Goal: Information Seeking & Learning: Learn about a topic

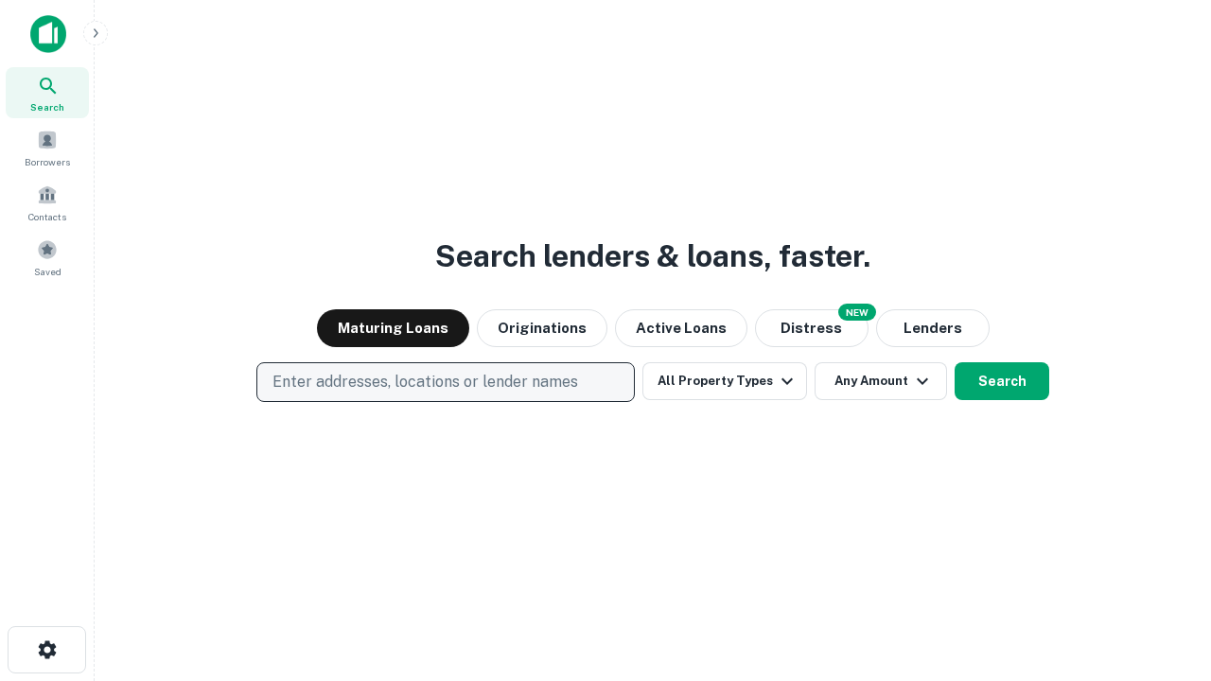
click at [445, 382] on p "Enter addresses, locations or lender names" at bounding box center [426, 382] width 306 height 23
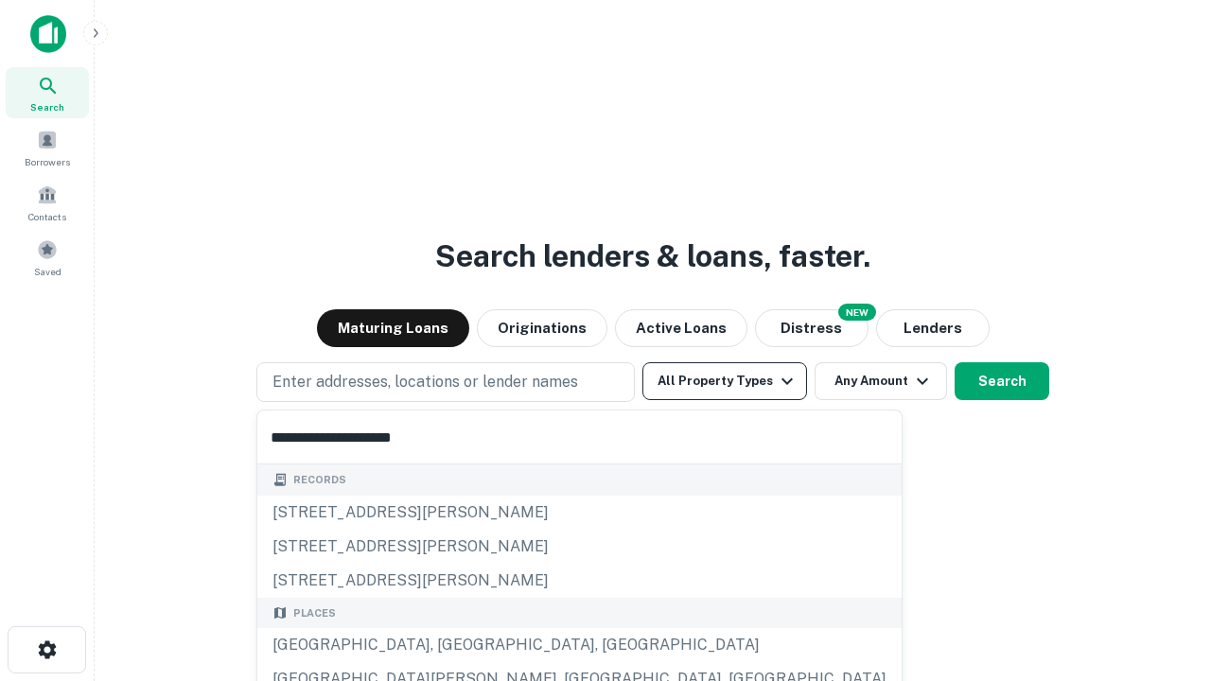
click at [452, 645] on div "[GEOGRAPHIC_DATA], [GEOGRAPHIC_DATA], [GEOGRAPHIC_DATA]" at bounding box center [579, 645] width 644 height 34
click at [725, 381] on button "All Property Types" at bounding box center [725, 381] width 165 height 38
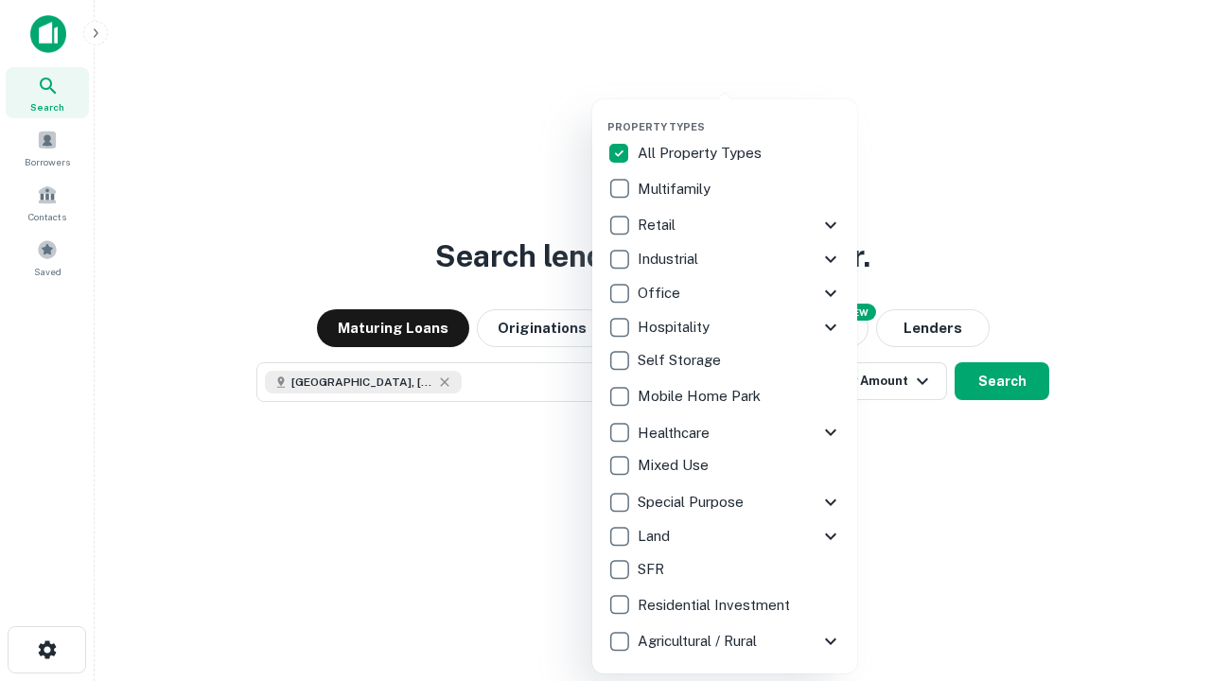
click at [740, 115] on button "button" at bounding box center [740, 115] width 265 height 1
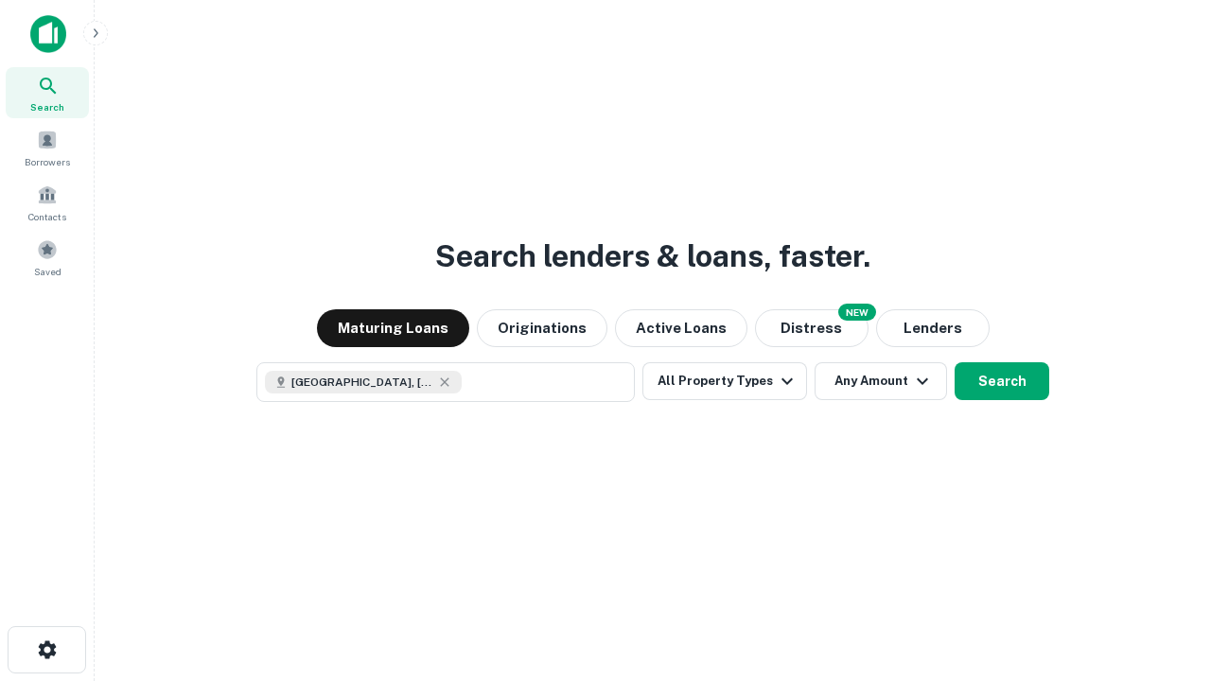
scroll to position [30, 0]
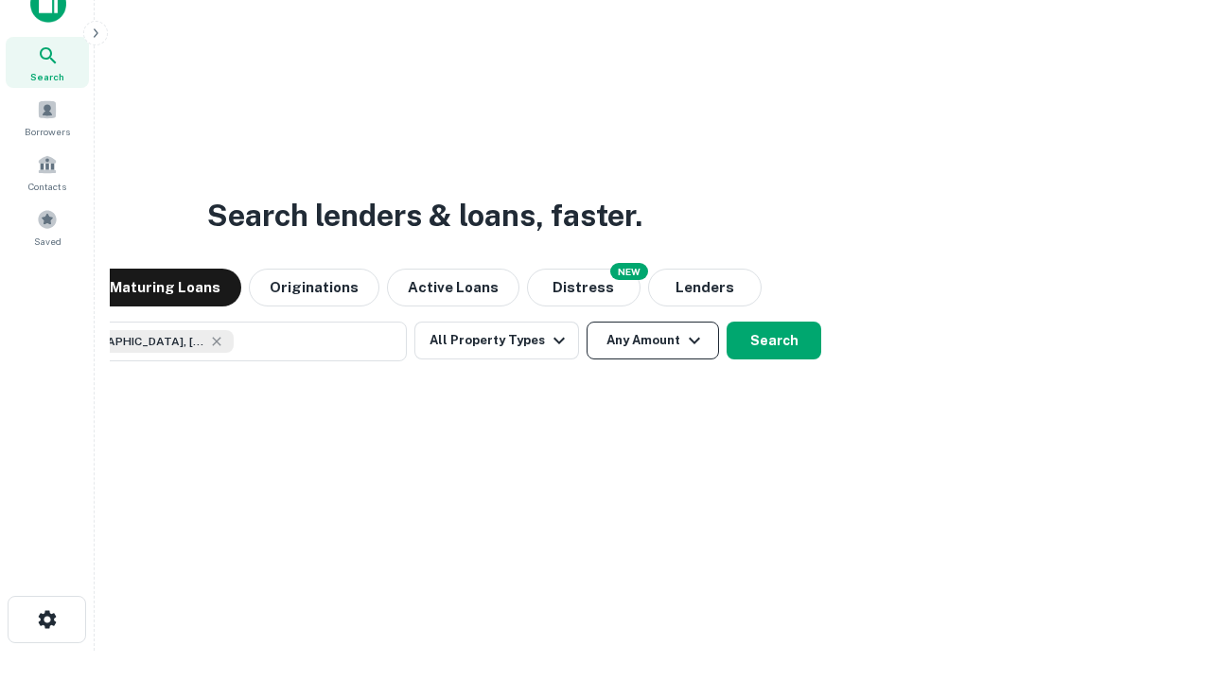
click at [587, 322] on button "Any Amount" at bounding box center [653, 341] width 132 height 38
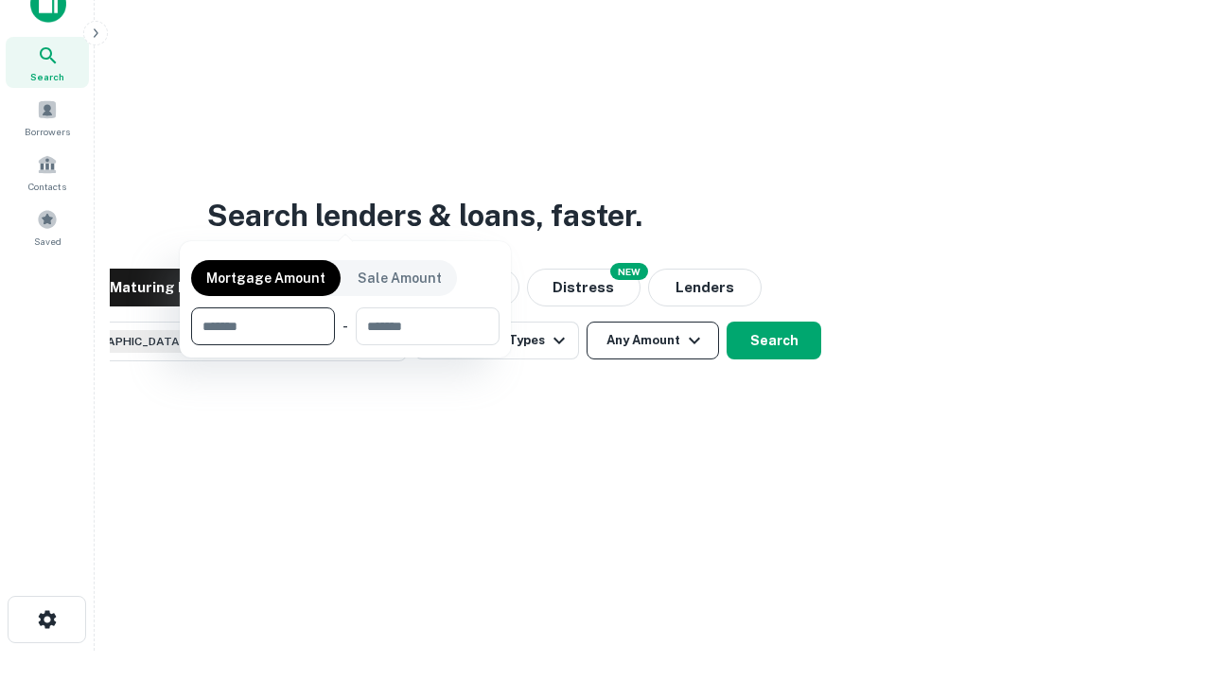
scroll to position [136, 536]
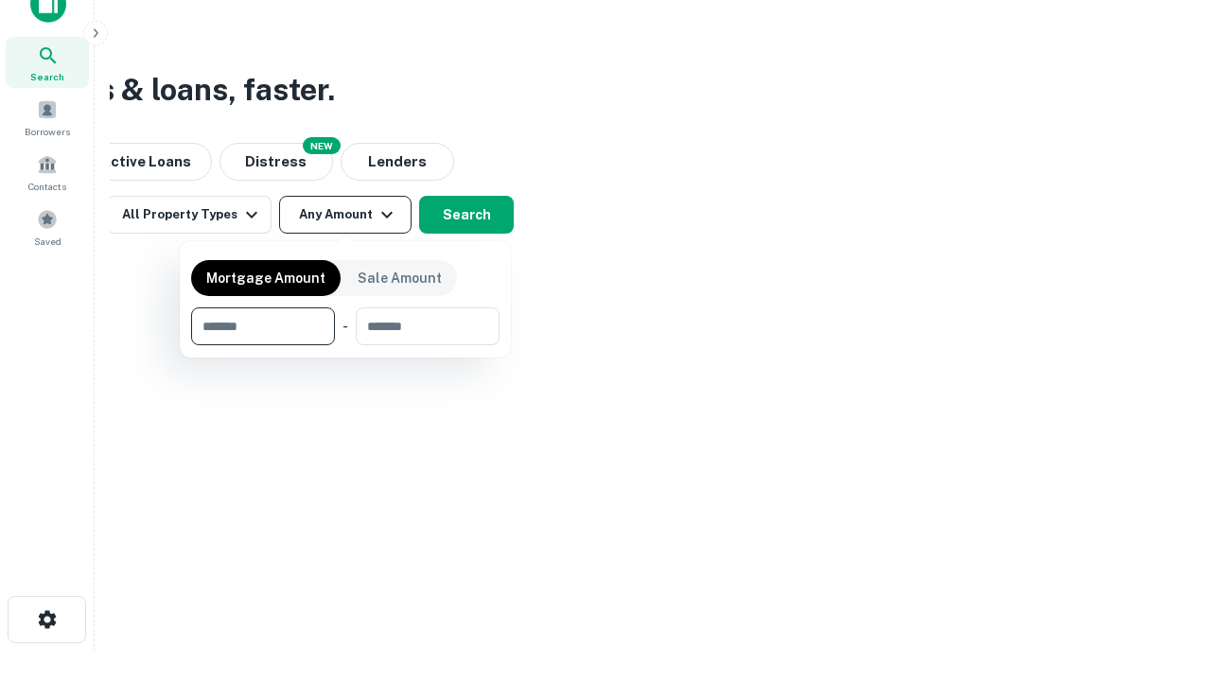
type input "*******"
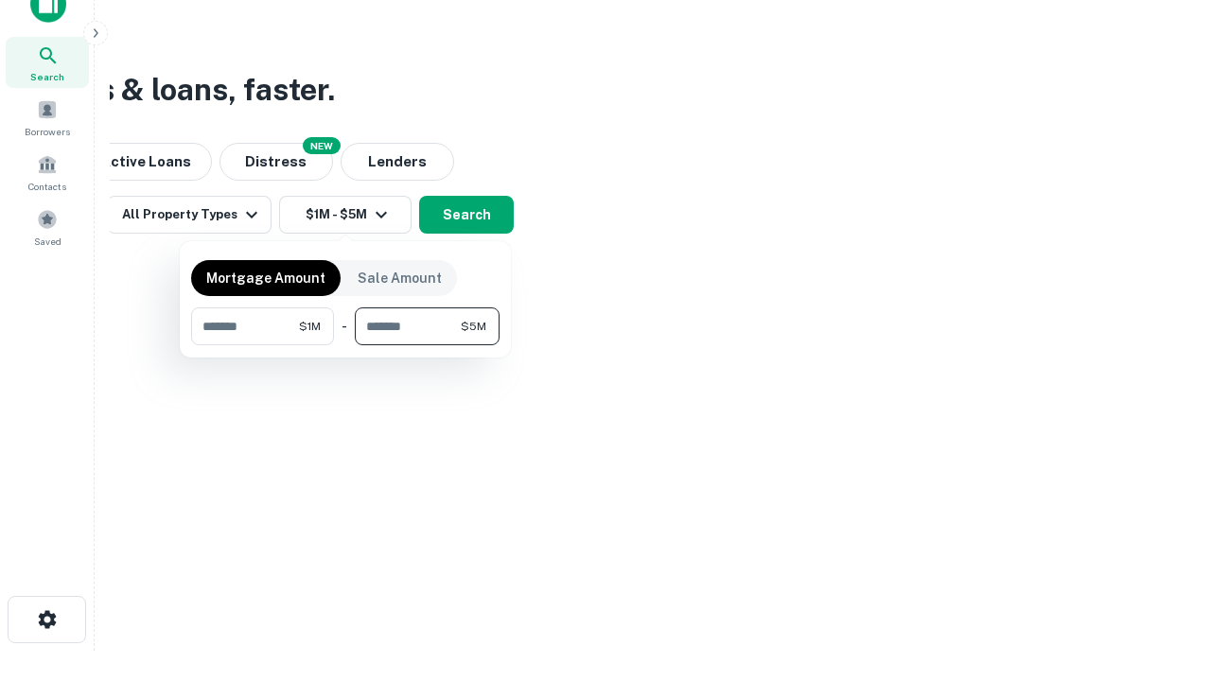
type input "*******"
click at [345, 345] on button "button" at bounding box center [345, 345] width 309 height 1
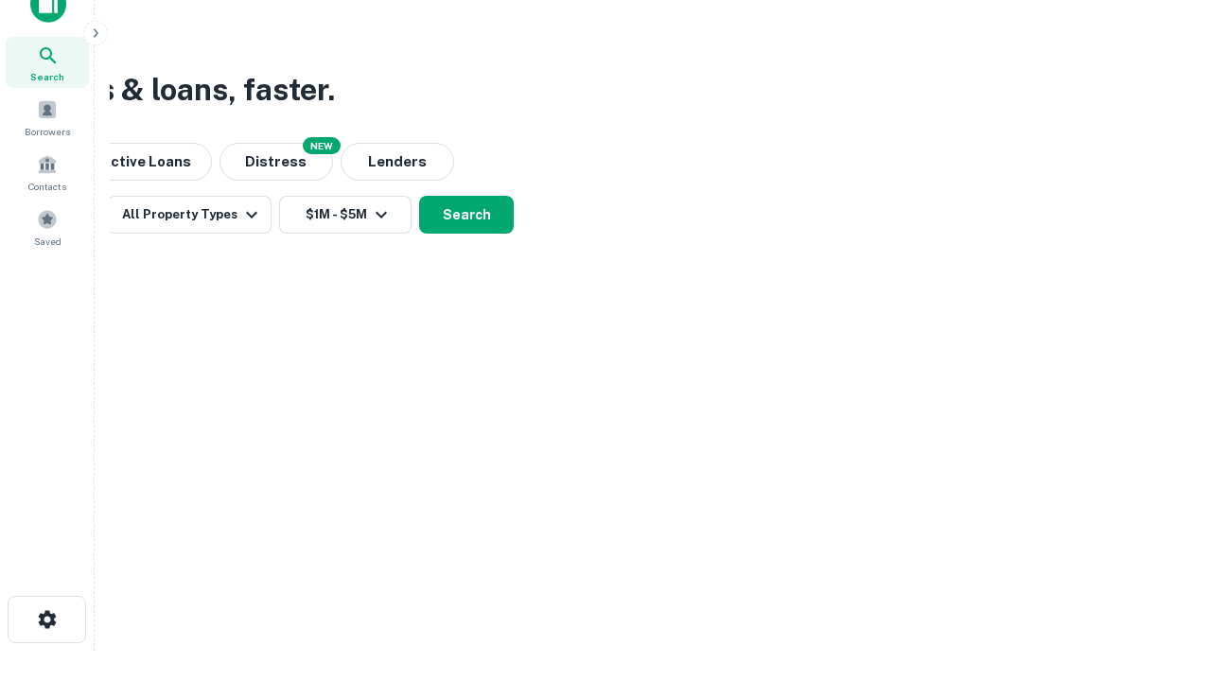
scroll to position [30, 0]
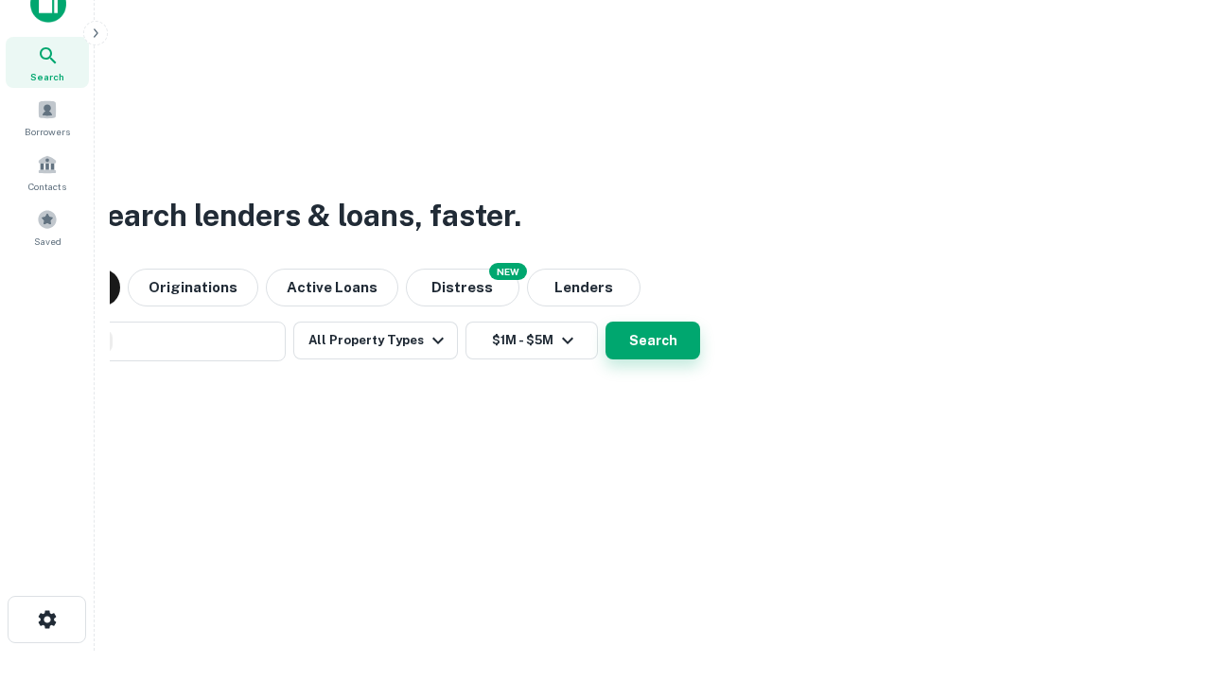
click at [606, 322] on button "Search" at bounding box center [653, 341] width 95 height 38
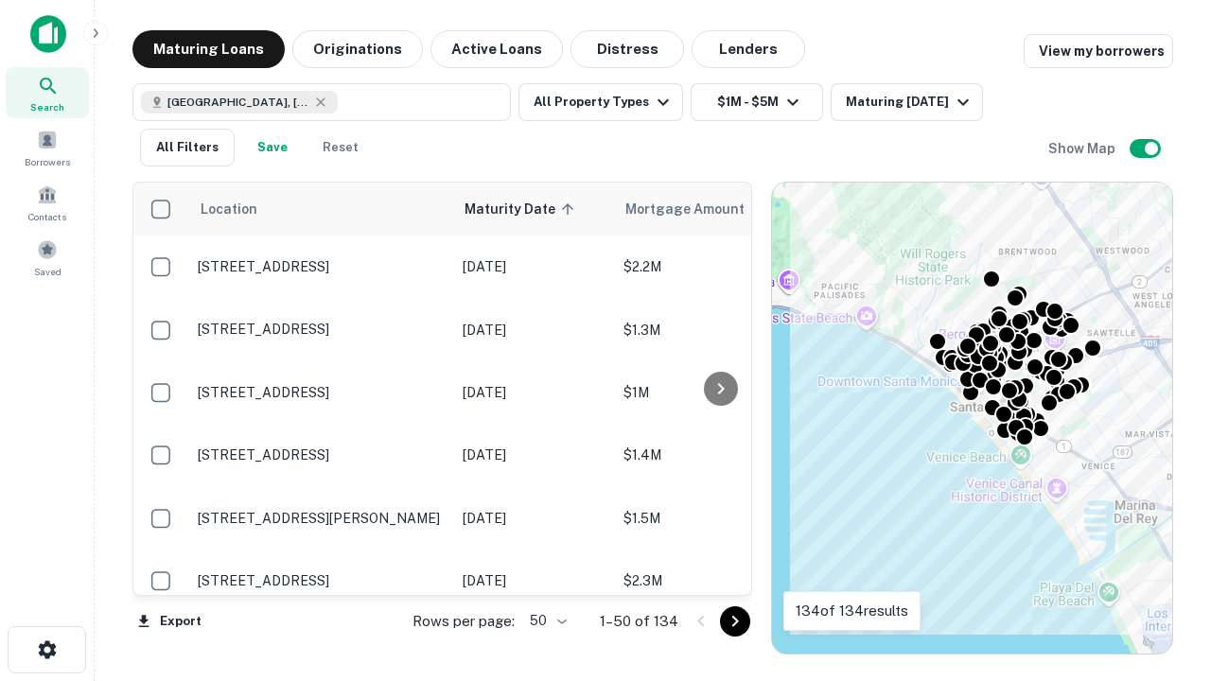
click at [545, 621] on body "Search Borrowers Contacts Saved Maturing Loans Originations Active Loans Distre…" at bounding box center [605, 340] width 1211 height 681
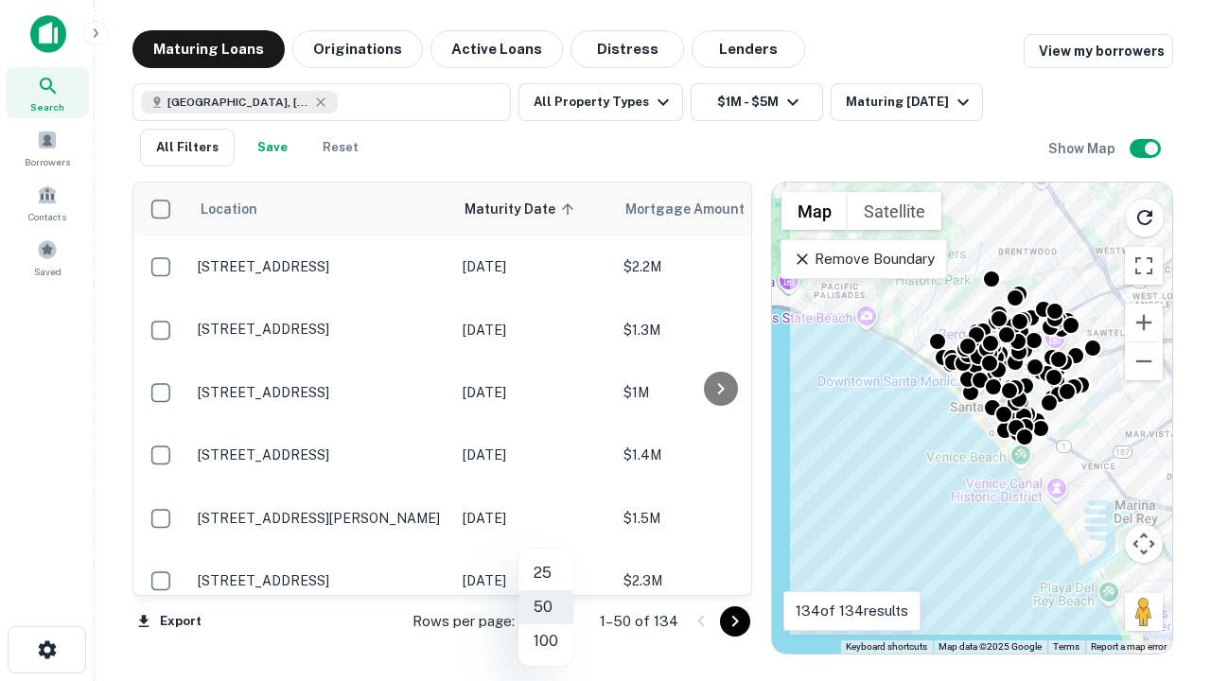
click at [546, 573] on li "25" at bounding box center [546, 573] width 55 height 34
type input "**"
click at [734, 621] on icon "Go to next page" at bounding box center [735, 621] width 23 height 23
